Goal: Transaction & Acquisition: Purchase product/service

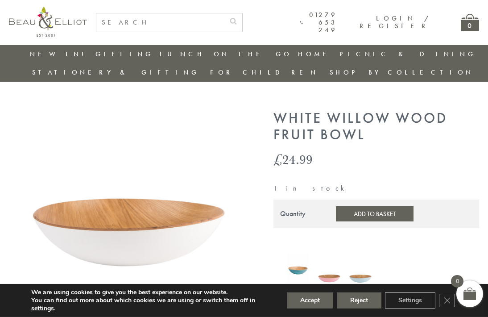
scroll to position [19, 0]
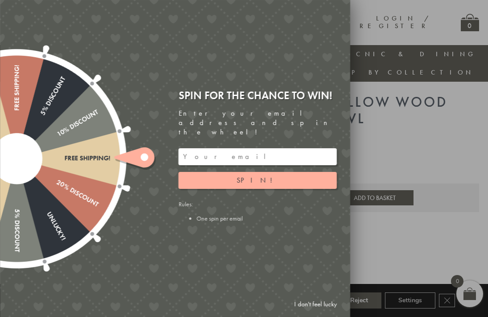
click at [317, 312] on link "I don't feel lucky" at bounding box center [316, 304] width 52 height 17
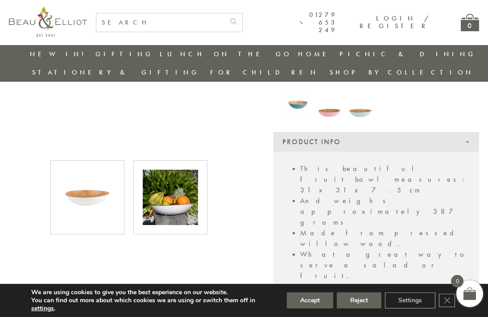
click at [179, 186] on img at bounding box center [170, 197] width 55 height 55
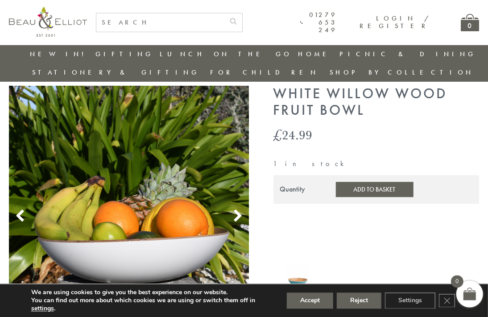
scroll to position [28, 5]
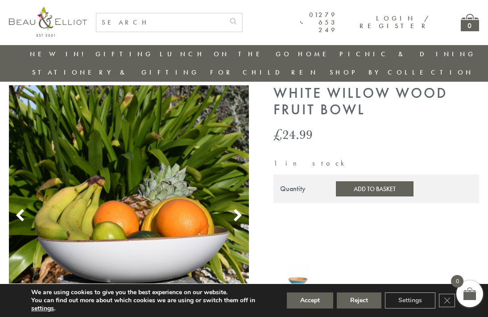
click at [366, 181] on button "Add to Basket" at bounding box center [375, 188] width 78 height 15
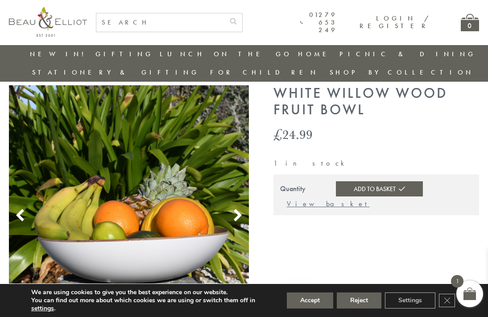
scroll to position [28, 0]
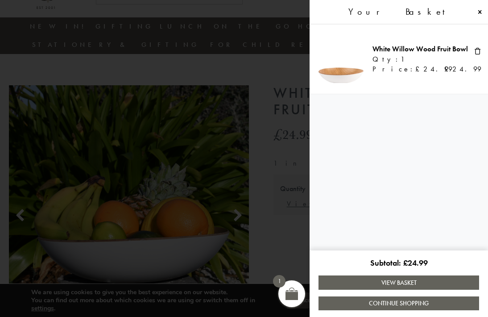
click at [403, 277] on link "View Basket" at bounding box center [399, 282] width 161 height 14
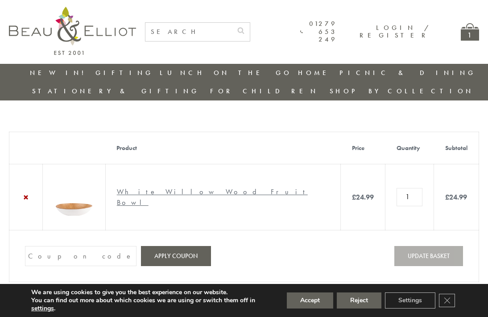
click at [360, 300] on button "Reject" at bounding box center [359, 300] width 45 height 16
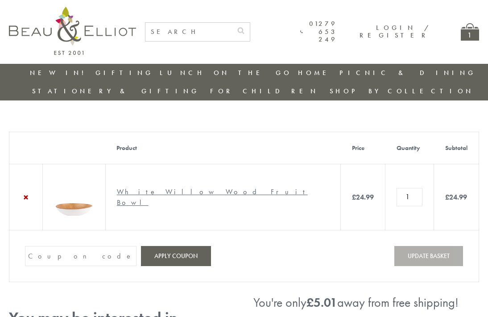
click at [83, 34] on img at bounding box center [72, 31] width 127 height 48
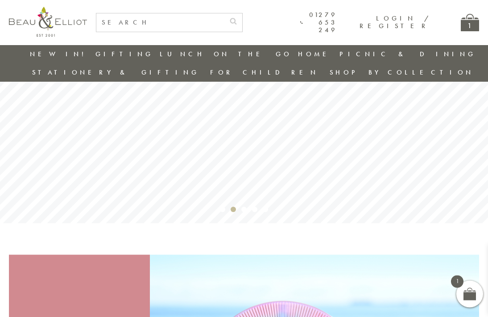
scroll to position [95, 0]
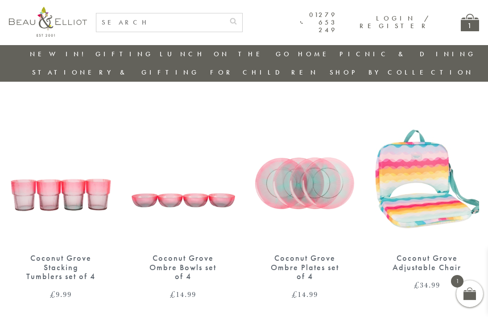
scroll to position [1217, 0]
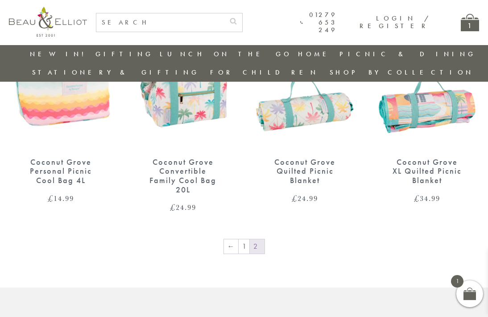
scroll to position [398, 0]
click at [231, 240] on link "←" at bounding box center [231, 247] width 14 height 14
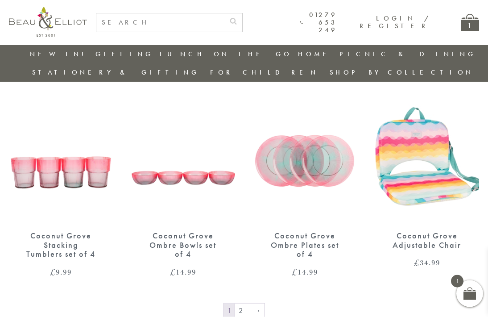
scroll to position [1239, 0]
click at [72, 231] on div "Coconut Grove Stacking Tumblers set of 4" at bounding box center [61, 245] width 73 height 28
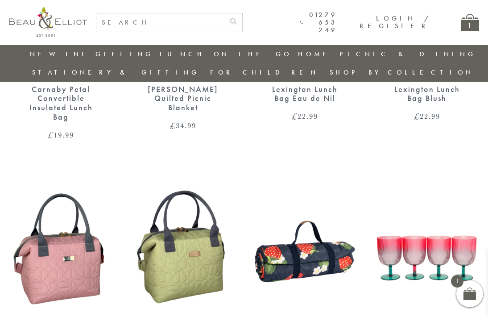
scroll to position [928, 0]
click at [417, 224] on img at bounding box center [427, 242] width 104 height 134
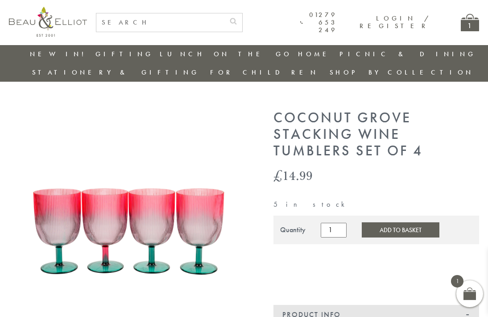
click at [403, 222] on button "Add to Basket" at bounding box center [401, 229] width 78 height 15
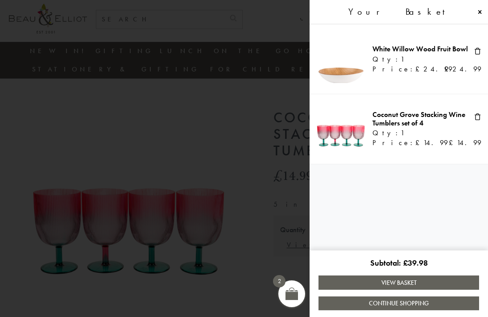
click at [186, 117] on span at bounding box center [244, 158] width 488 height 317
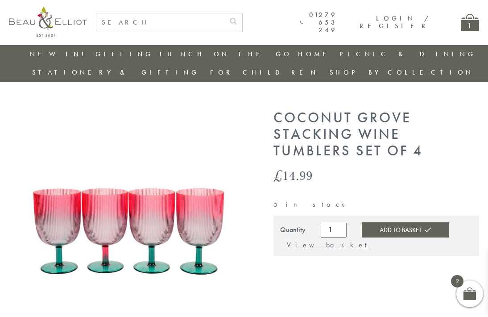
click at [96, 50] on link "Gifting" at bounding box center [125, 54] width 58 height 9
click at [96, 57] on link "Gifting" at bounding box center [125, 54] width 58 height 9
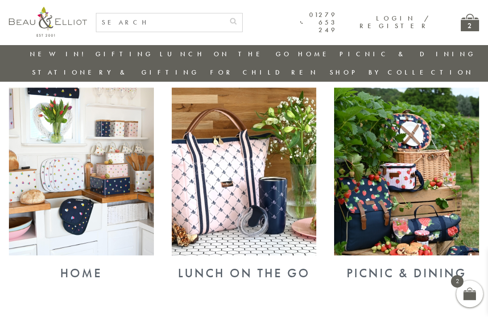
scroll to position [322, 0]
click at [86, 173] on img at bounding box center [81, 171] width 145 height 168
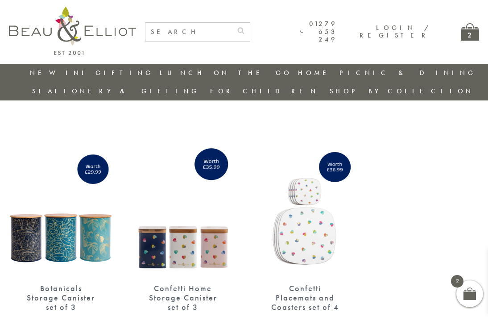
click at [123, 111] on link "Lunch On The Go" at bounding box center [144, 119] width 80 height 16
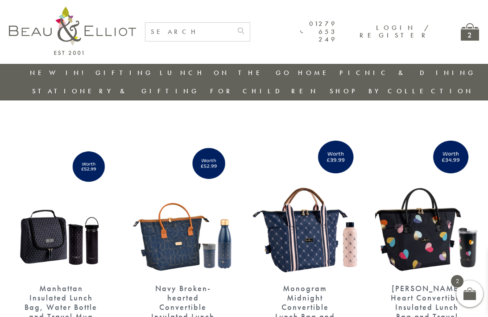
click at [200, 87] on link "Stationery & Gifting" at bounding box center [115, 91] width 167 height 9
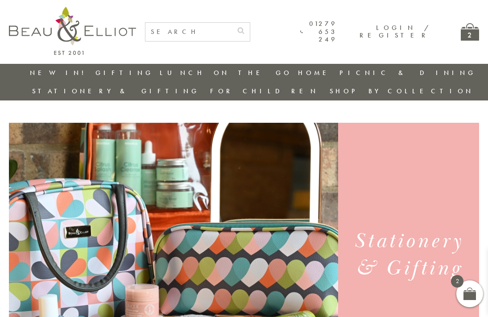
click at [200, 87] on link "Stationery & Gifting" at bounding box center [115, 91] width 167 height 9
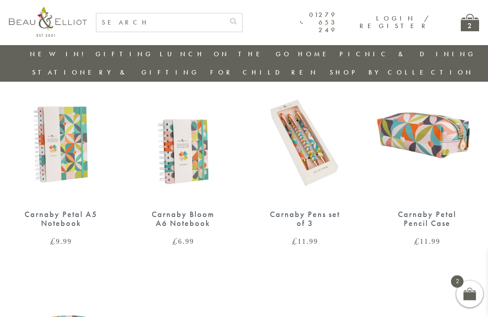
scroll to position [558, 0]
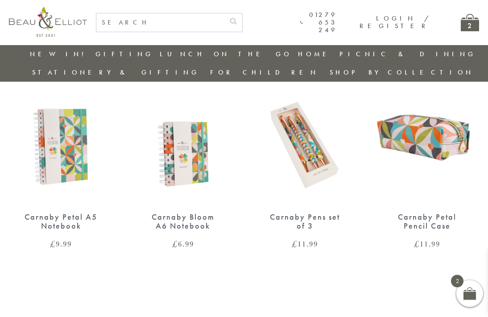
click at [468, 26] on div "2" at bounding box center [470, 22] width 18 height 17
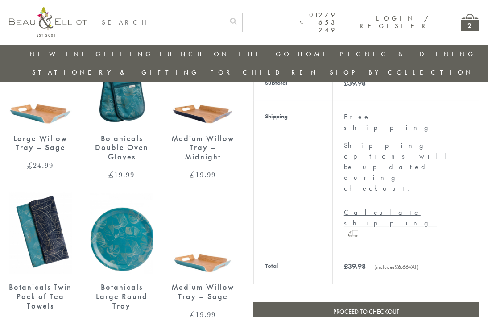
scroll to position [317, 0]
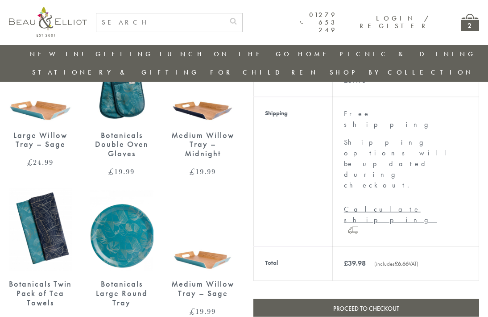
click at [395, 299] on link "Proceed to checkout" at bounding box center [367, 308] width 226 height 19
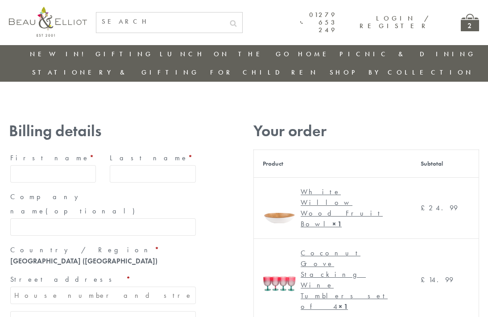
scroll to position [3, 0]
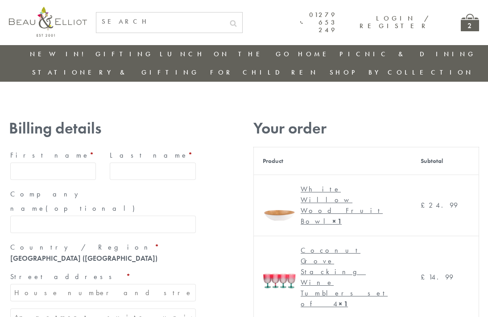
click at [50, 162] on input "First name *" at bounding box center [53, 170] width 86 height 17
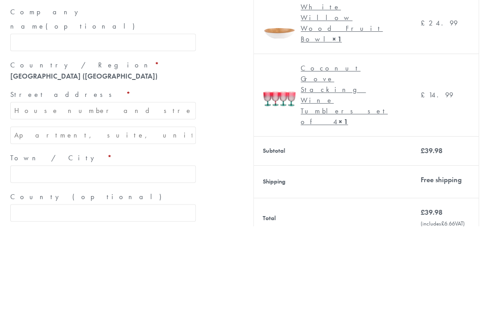
scroll to position [0, 0]
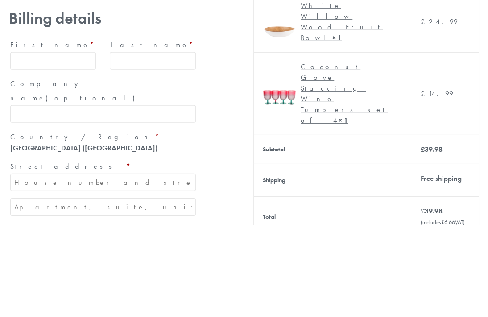
type input "Gemma"
click at [51, 145] on input "Gemma" at bounding box center [53, 153] width 86 height 17
click at [152, 145] on input "Last name *" at bounding box center [153, 153] width 86 height 17
click at [159, 145] on input "O" at bounding box center [153, 153] width 86 height 17
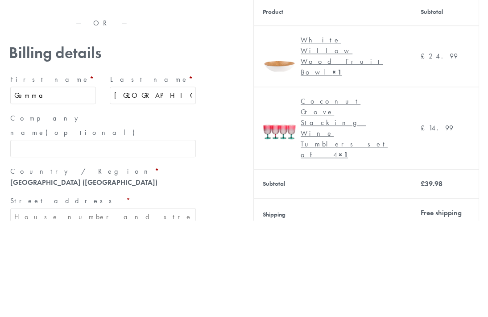
scroll to position [57, 0]
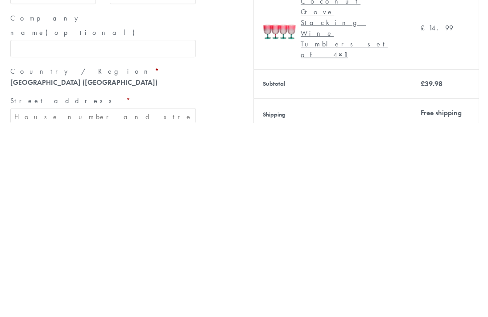
type input "[GEOGRAPHIC_DATA]"
click at [160, 303] on input "Street address *" at bounding box center [103, 311] width 186 height 17
type input "[STREET_ADDRESS]"
type input "[PERSON_NAME]"
type input "[GEOGRAPHIC_DATA]"
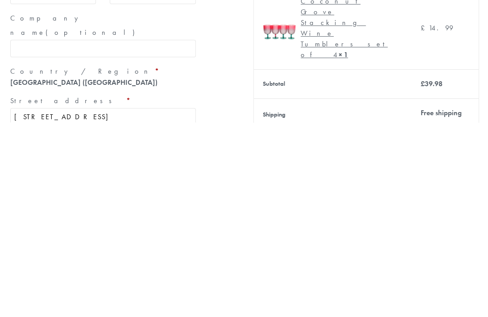
type input "BH148RZ"
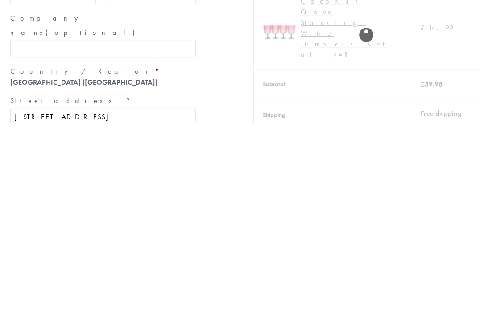
scroll to position [244, 0]
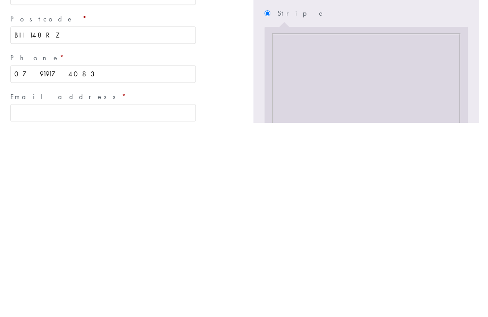
type input "07919174083"
click at [122, 299] on input "Email address *" at bounding box center [103, 307] width 186 height 17
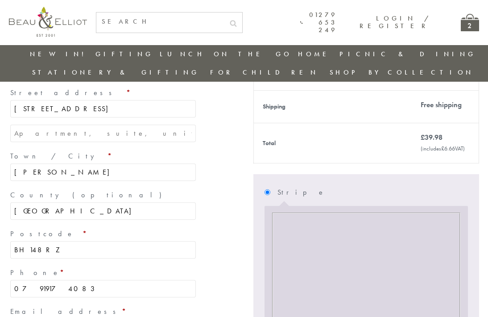
scroll to position [316, 0]
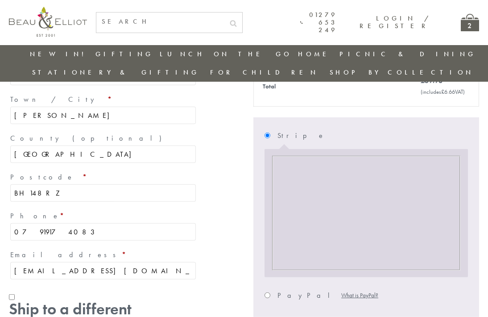
type input "[EMAIL_ADDRESS][DOMAIN_NAME]"
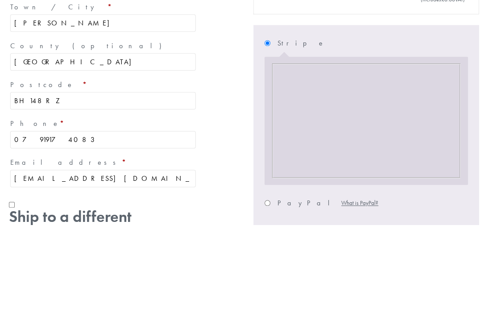
scroll to position [409, 8]
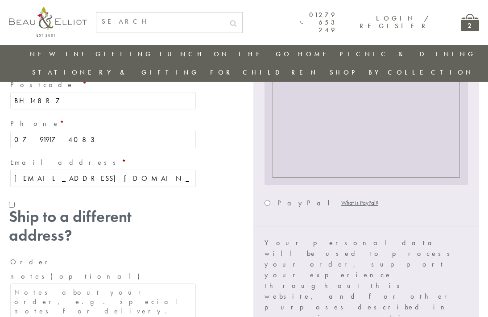
checkbox input "true"
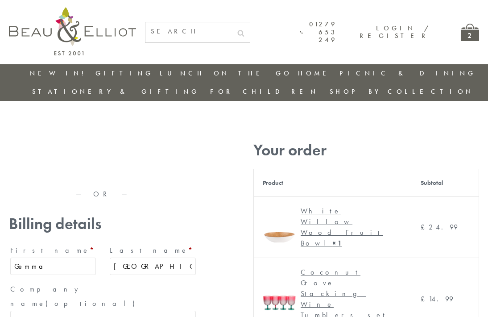
scroll to position [0, 8]
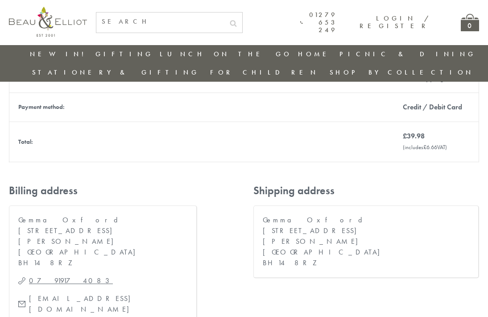
scroll to position [312, 0]
